Goal: Transaction & Acquisition: Purchase product/service

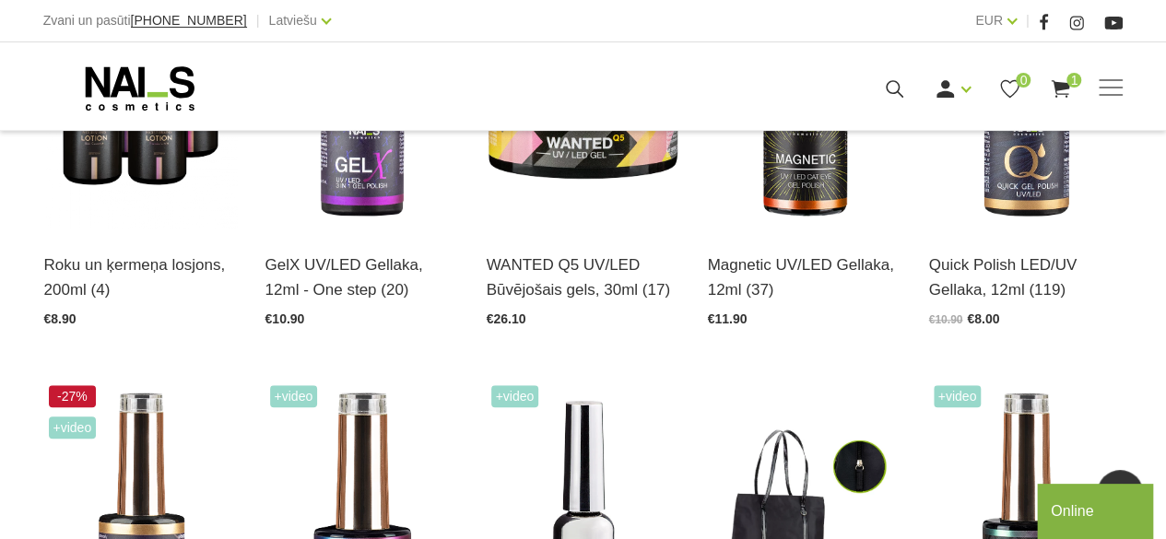
scroll to position [645, 0]
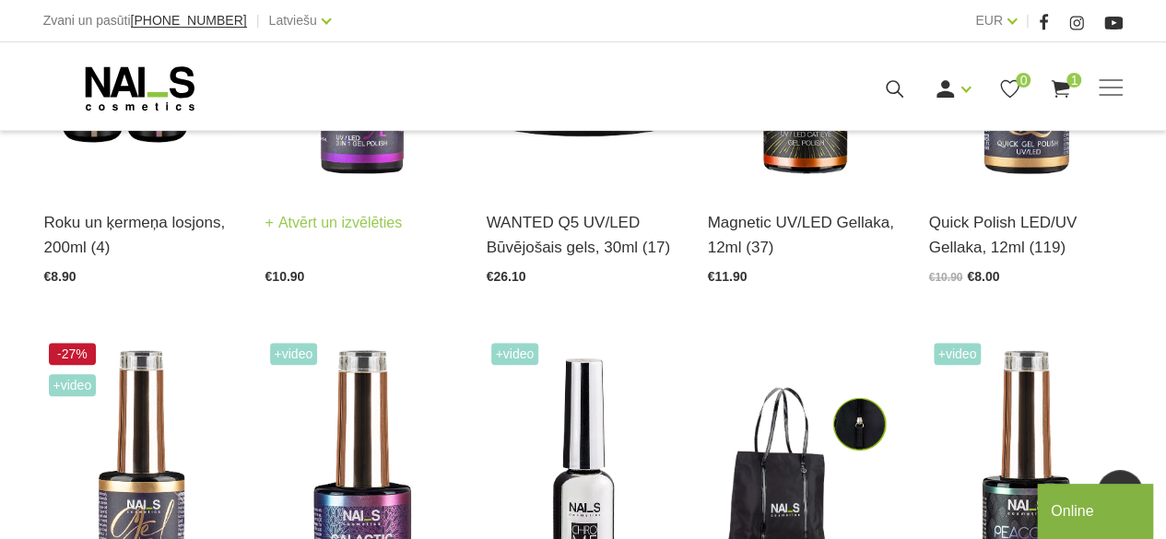
click at [370, 229] on link "Atvērt un izvēlēties" at bounding box center [333, 223] width 137 height 26
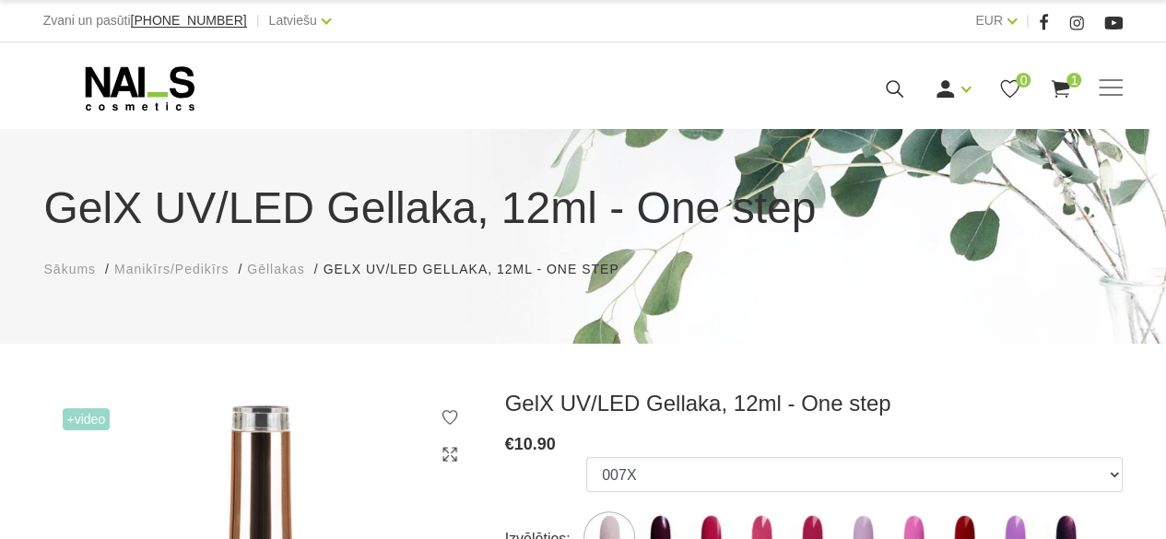
click at [182, 273] on span "Manikīrs/Pedikīrs" at bounding box center [171, 269] width 114 height 15
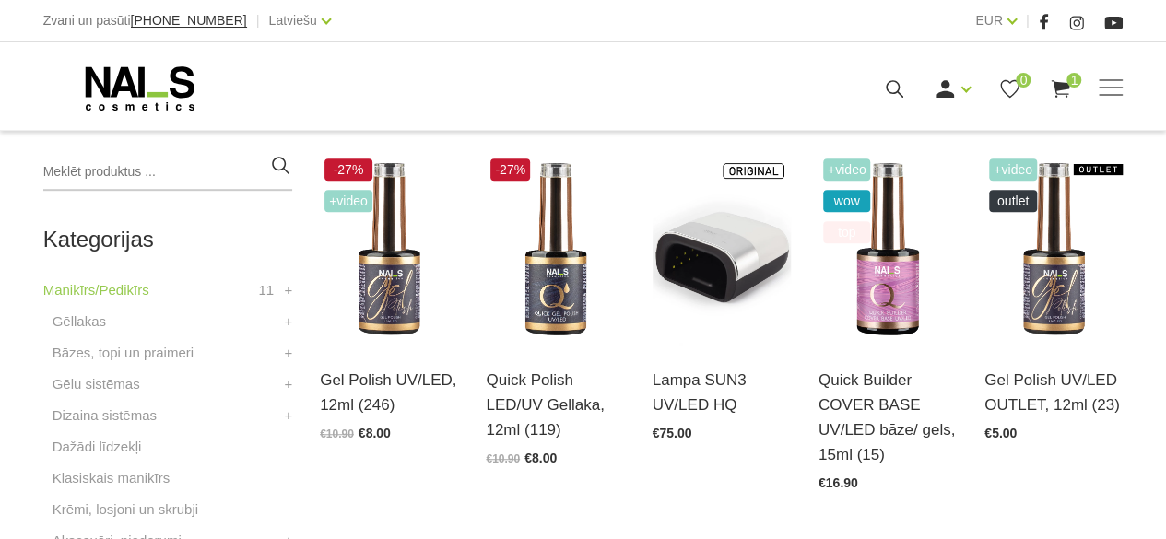
scroll to position [553, 0]
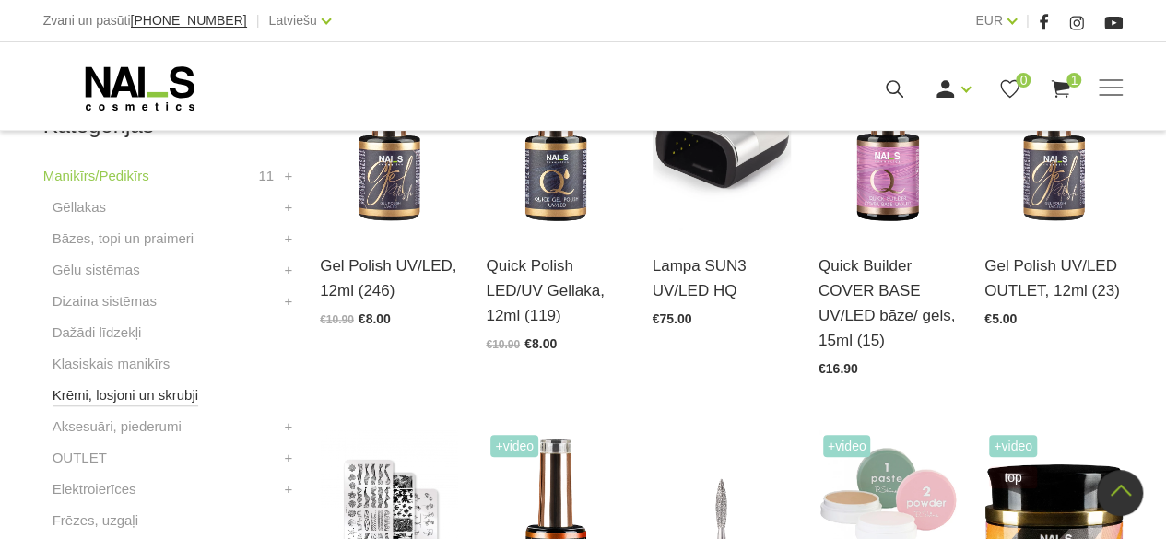
click at [135, 404] on link "Krēmi, losjoni un skrubji" at bounding box center [126, 395] width 146 height 22
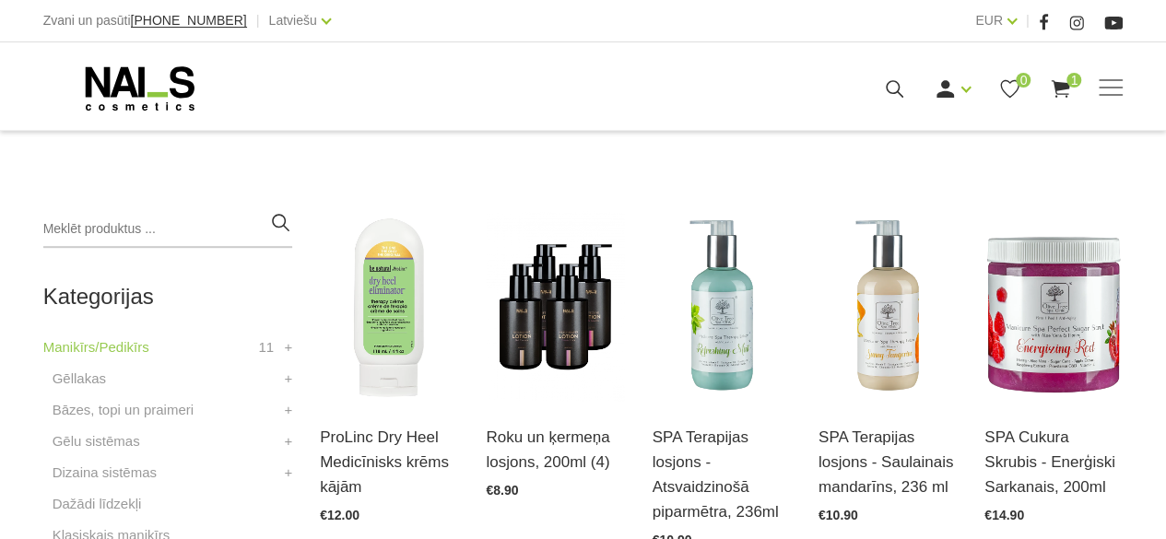
scroll to position [461, 0]
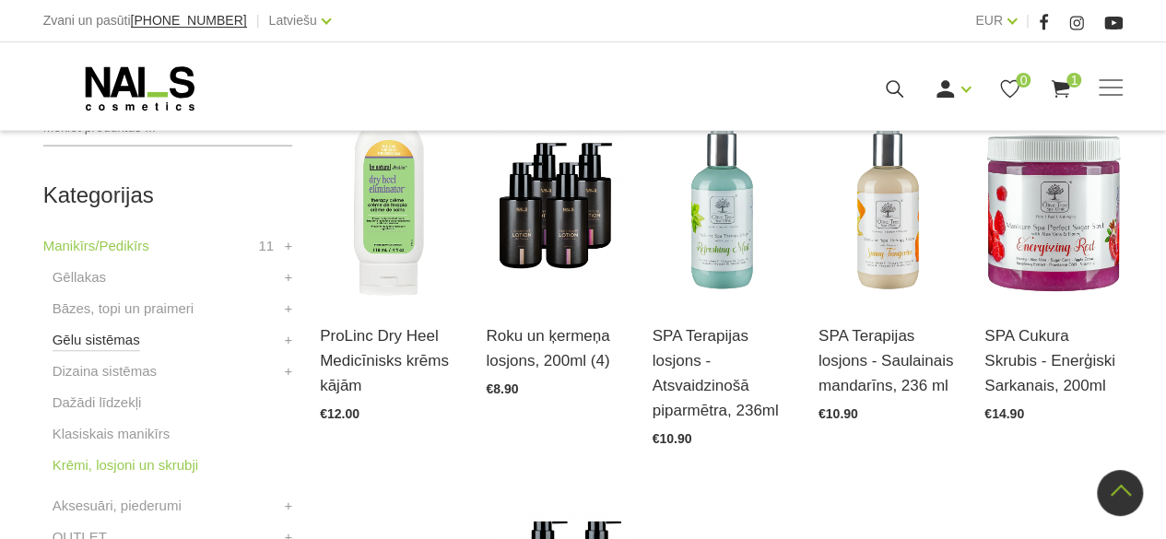
click at [98, 332] on link "Gēlu sistēmas" at bounding box center [97, 340] width 88 height 22
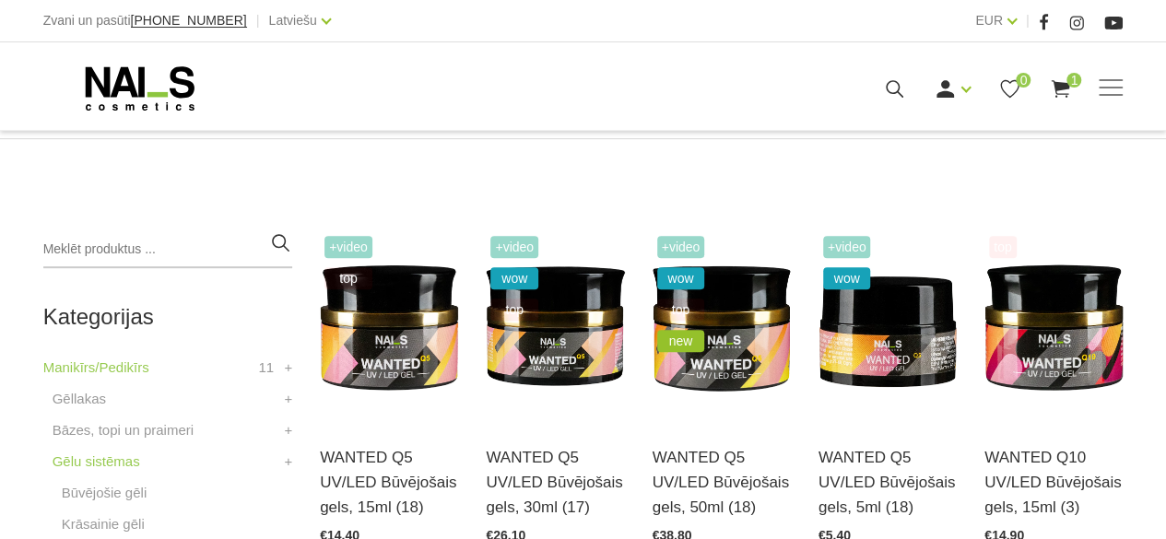
scroll to position [461, 0]
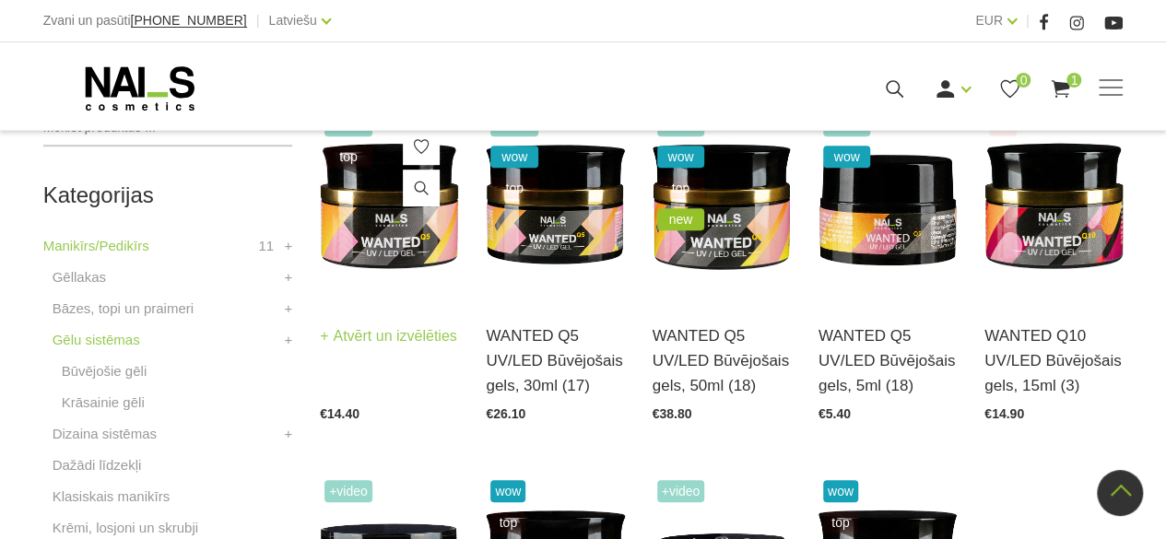
click at [414, 229] on img at bounding box center [389, 205] width 138 height 191
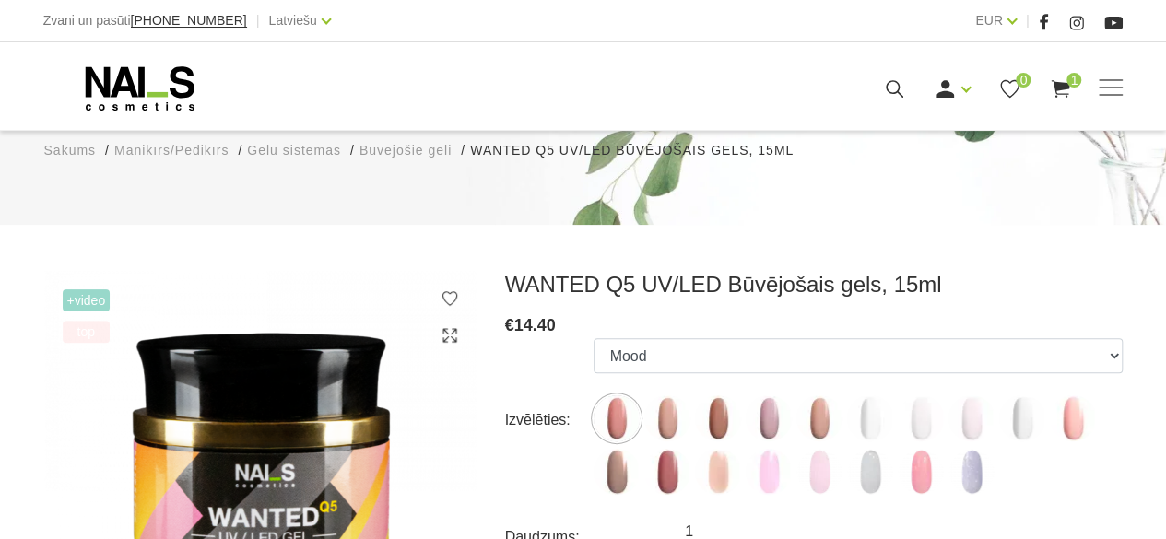
scroll to position [184, 0]
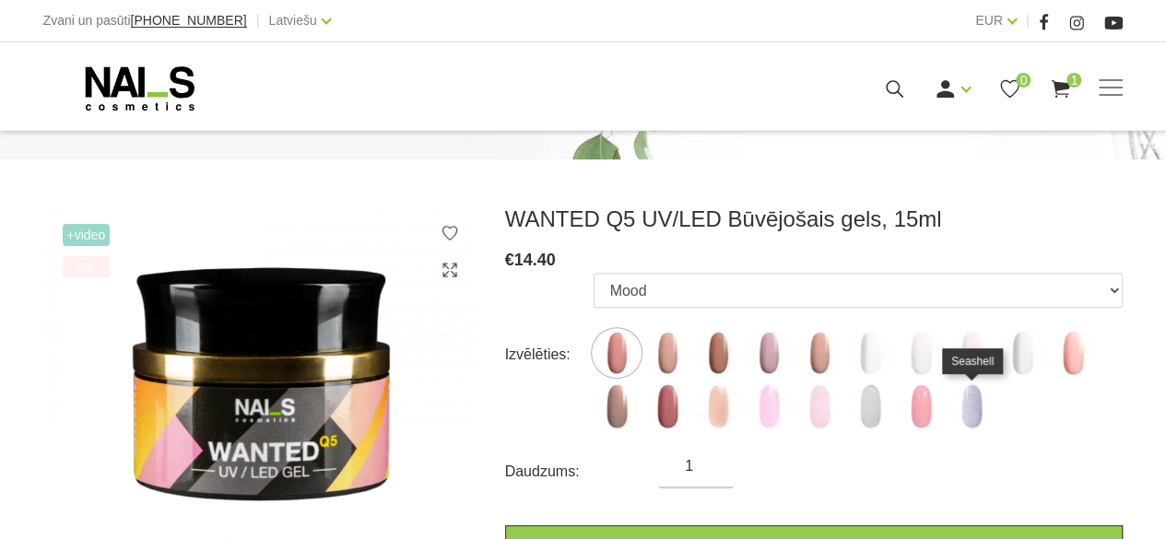
click at [975, 418] on img at bounding box center [971, 406] width 46 height 46
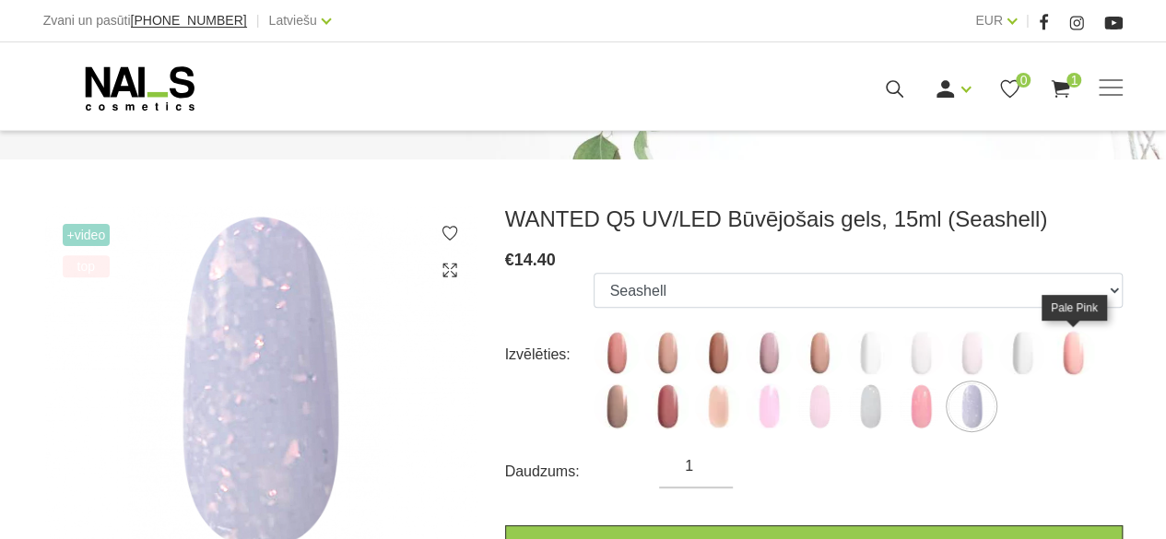
click at [1075, 358] on img at bounding box center [1073, 353] width 46 height 46
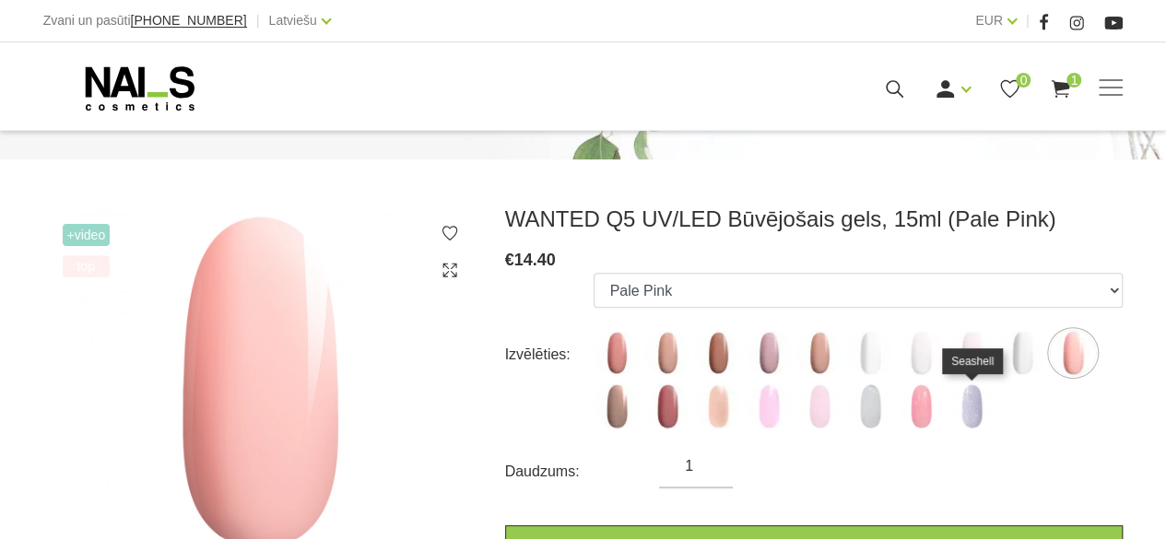
click at [973, 413] on img at bounding box center [971, 406] width 46 height 46
select select "6431"
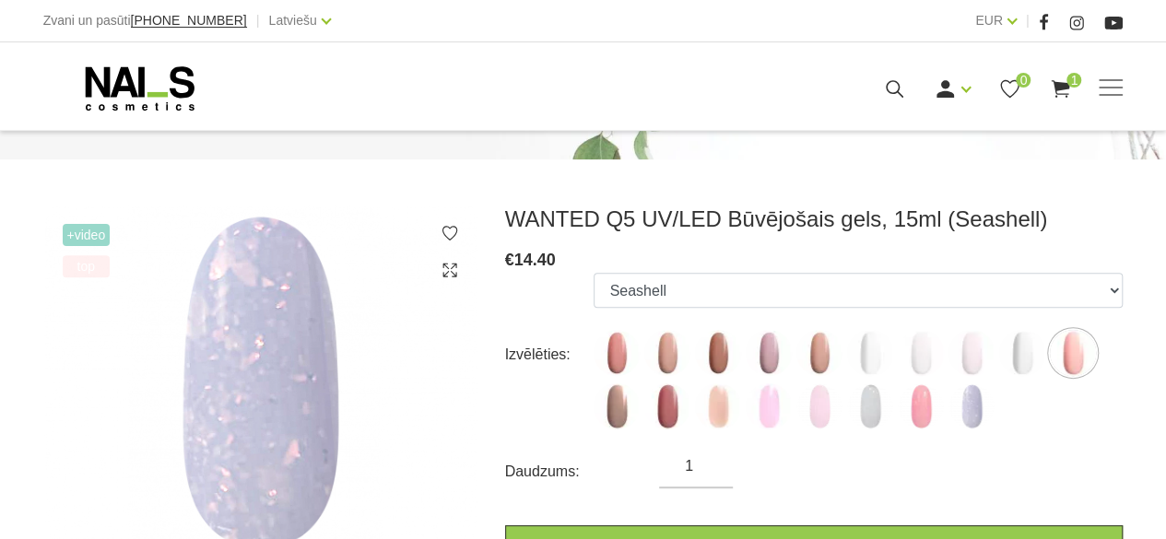
click at [1058, 224] on h3 "WANTED Q5 UV/LED Būvējošais gels, 15ml (Seashell)" at bounding box center [813, 220] width 617 height 28
